Goal: Find contact information: Find contact information

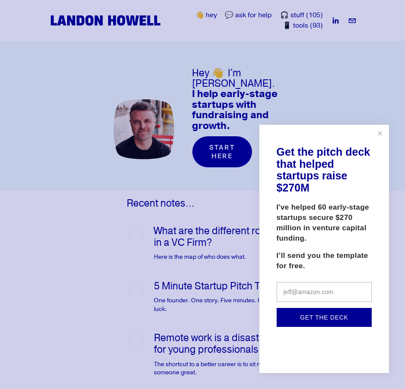
click at [309, 25] on div at bounding box center [202, 194] width 405 height 389
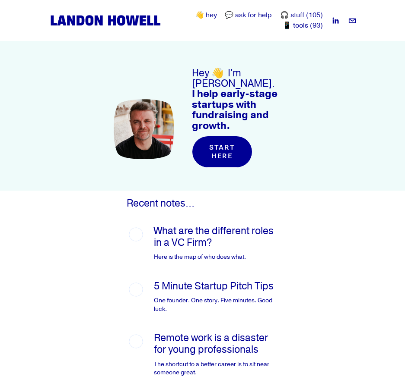
click at [301, 26] on link "📱 tools (93)" at bounding box center [302, 26] width 40 height 10
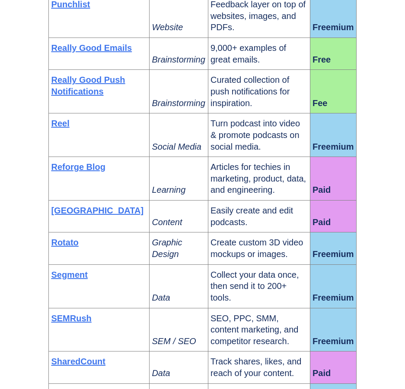
scroll to position [3285, 0]
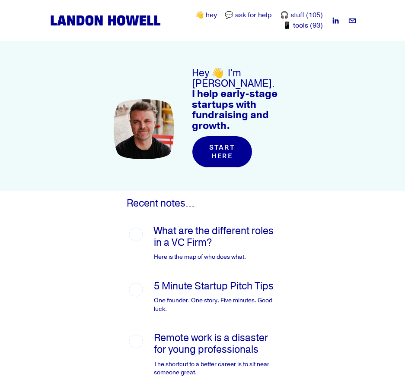
click at [209, 17] on link "👋 hey" at bounding box center [206, 15] width 22 height 10
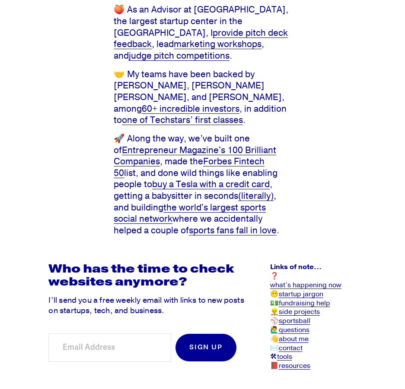
scroll to position [479, 0]
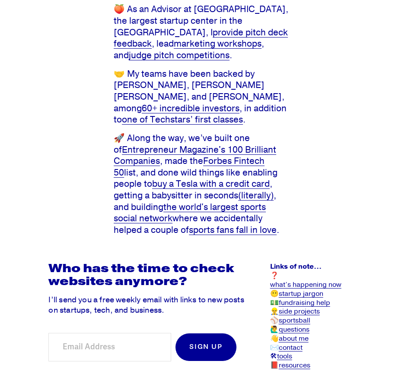
click at [298, 344] on link "contact" at bounding box center [290, 348] width 24 height 9
